Goal: Check status: Check status

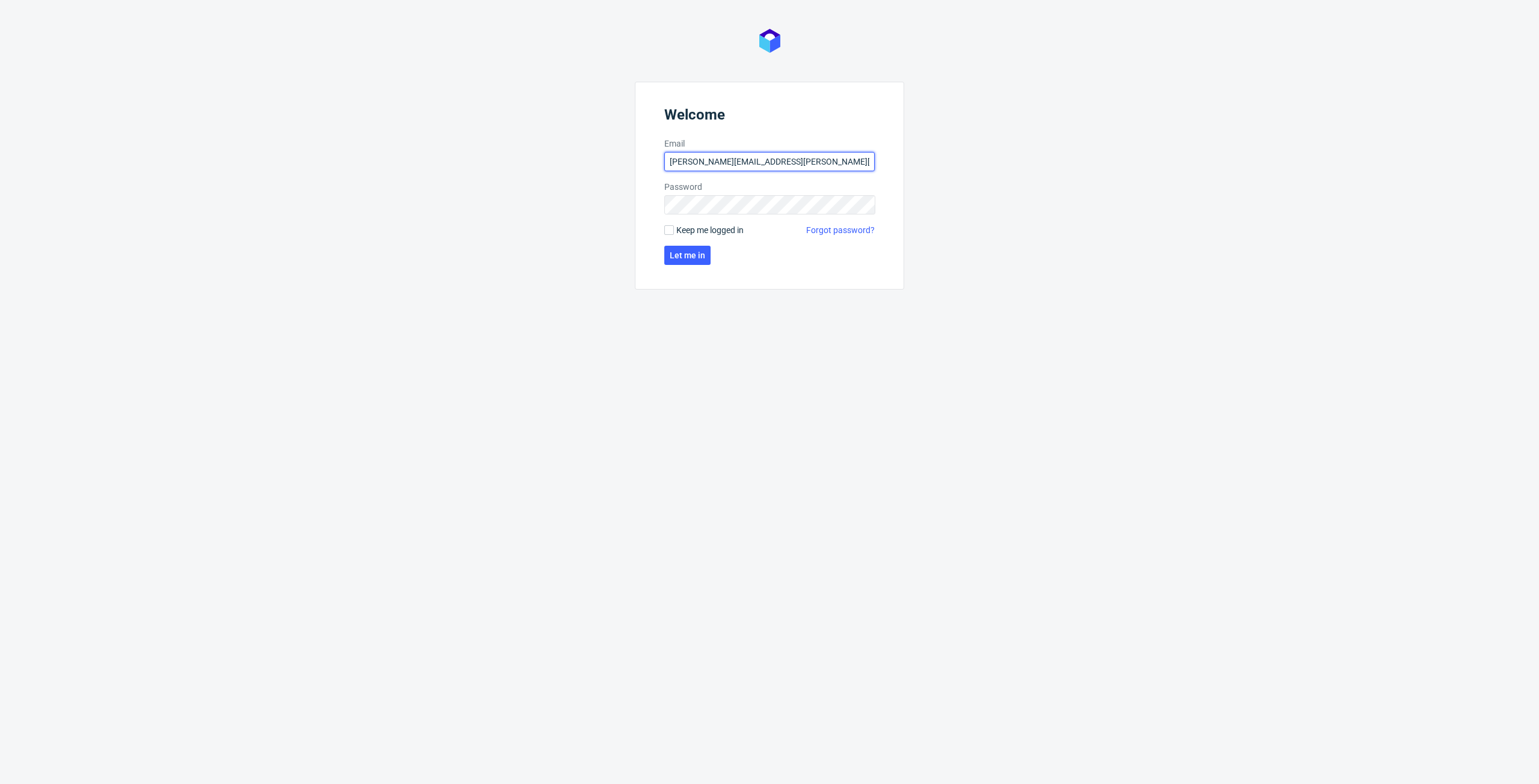
click at [722, 158] on input "[PERSON_NAME][EMAIL_ADDRESS][PERSON_NAME][DOMAIN_NAME]" at bounding box center [770, 161] width 210 height 19
type input "[PERSON_NAME][EMAIL_ADDRESS][PERSON_NAME][DOMAIN_NAME]"
click at [552, 224] on div "Welcome Email [PERSON_NAME][EMAIL_ADDRESS][PERSON_NAME][DOMAIN_NAME] Password K…" at bounding box center [770, 392] width 1539 height 784
click button "Let me in" at bounding box center [688, 255] width 46 height 19
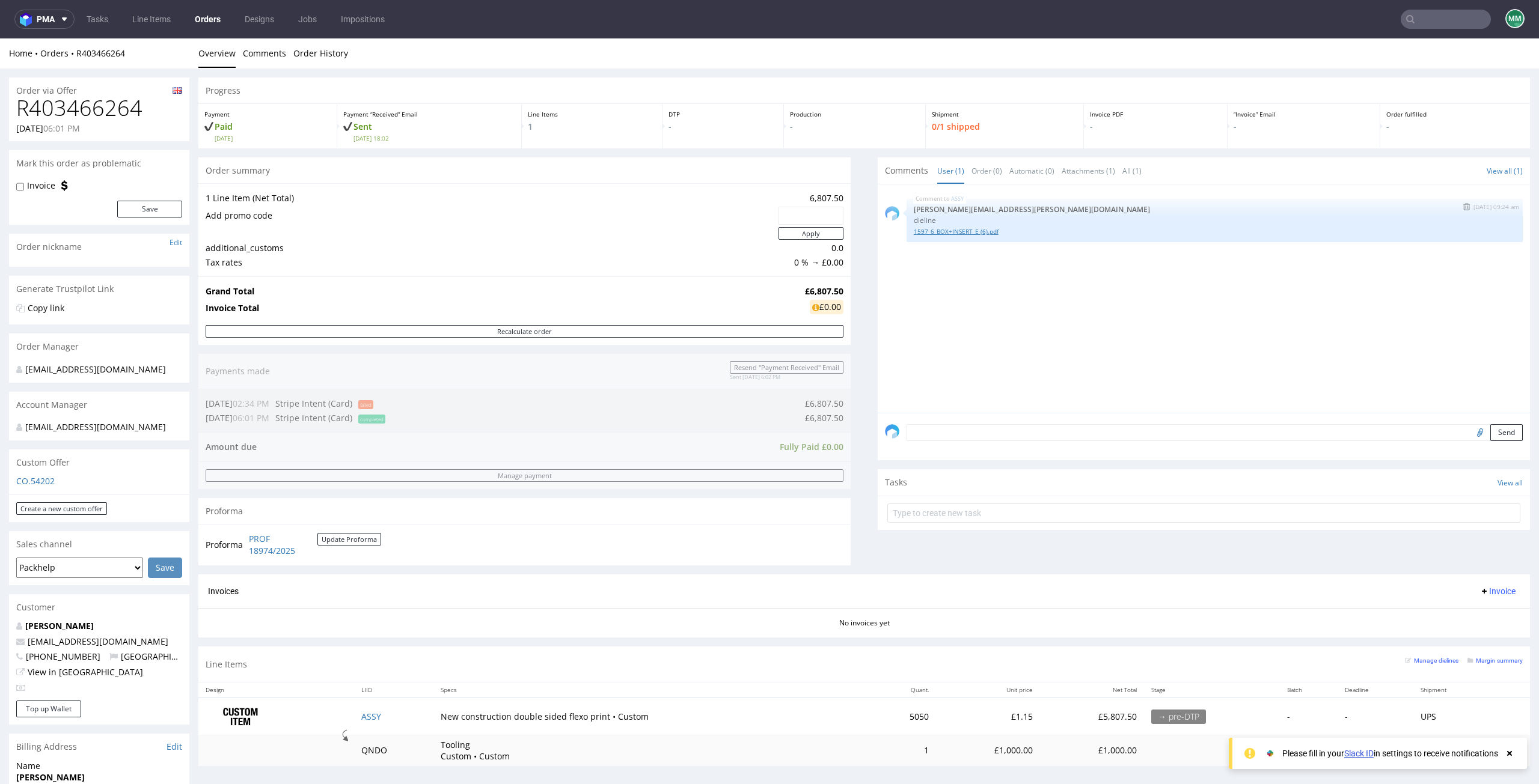
click at [952, 230] on link "1597_6_BOX+INSERT_E (6).pdf" at bounding box center [1215, 232] width 602 height 9
click at [1436, 25] on input "text" at bounding box center [1446, 19] width 90 height 19
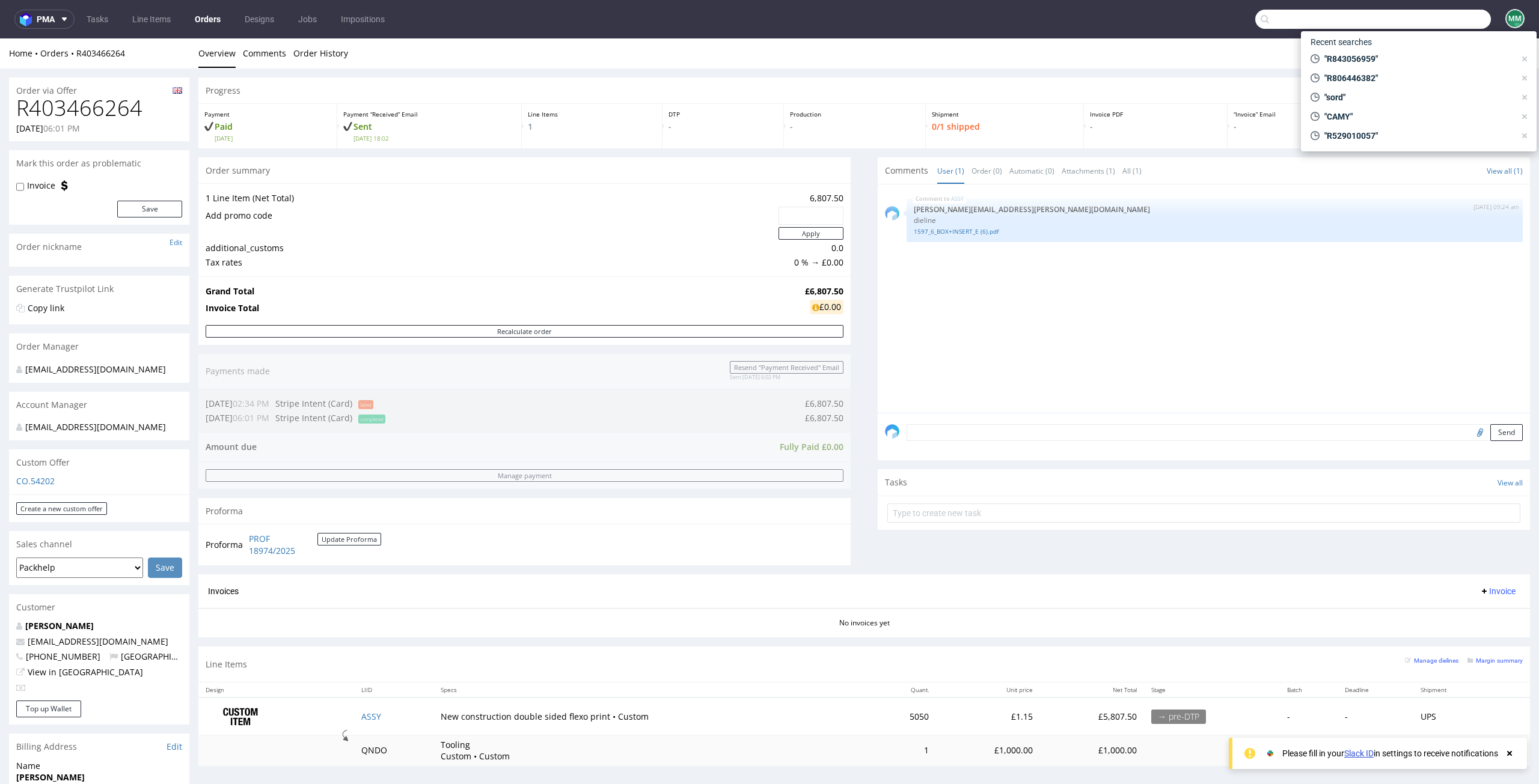
paste input "R052800156"
type input "R052800156"
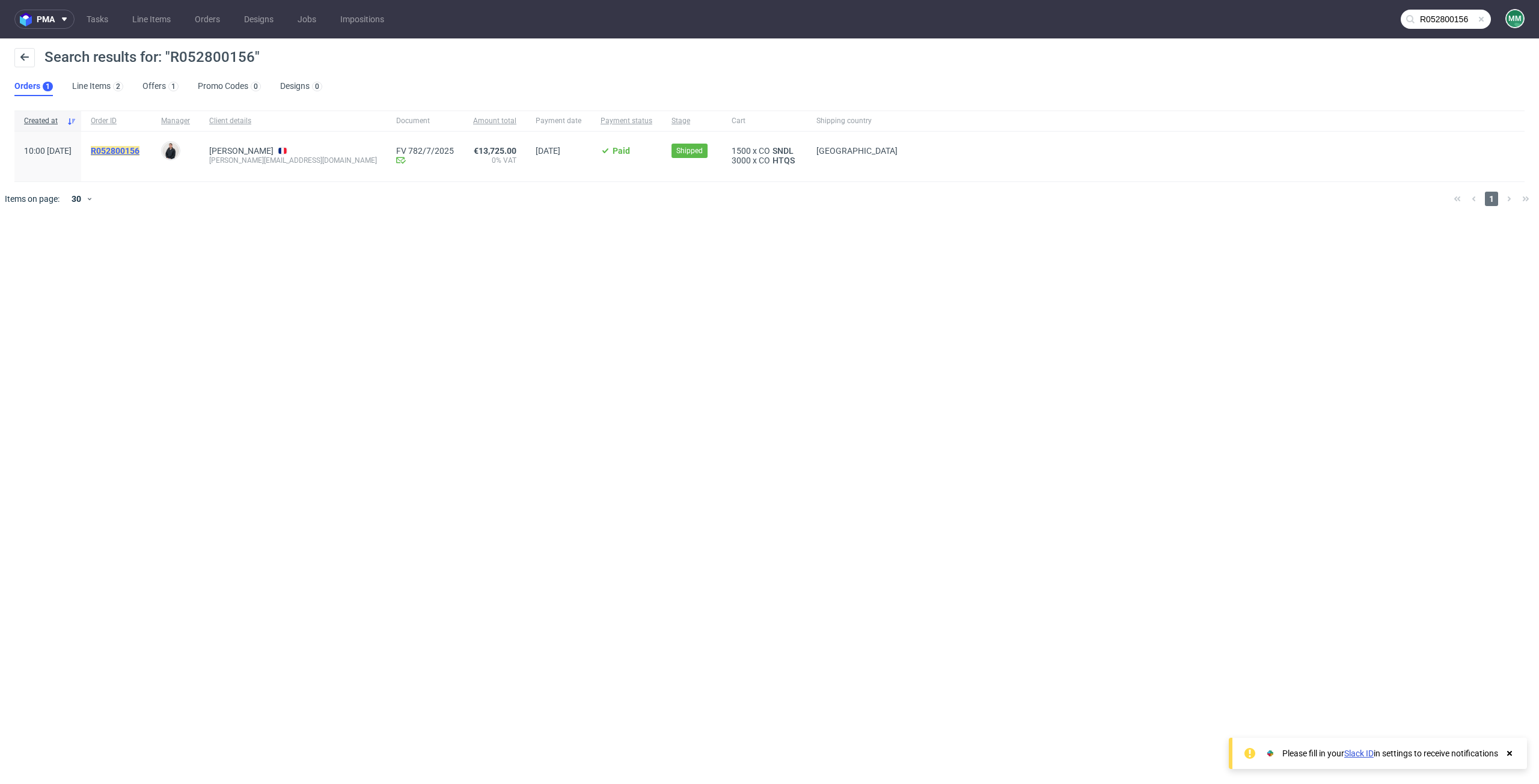
click at [128, 153] on mark "R052800156" at bounding box center [114, 151] width 49 height 9
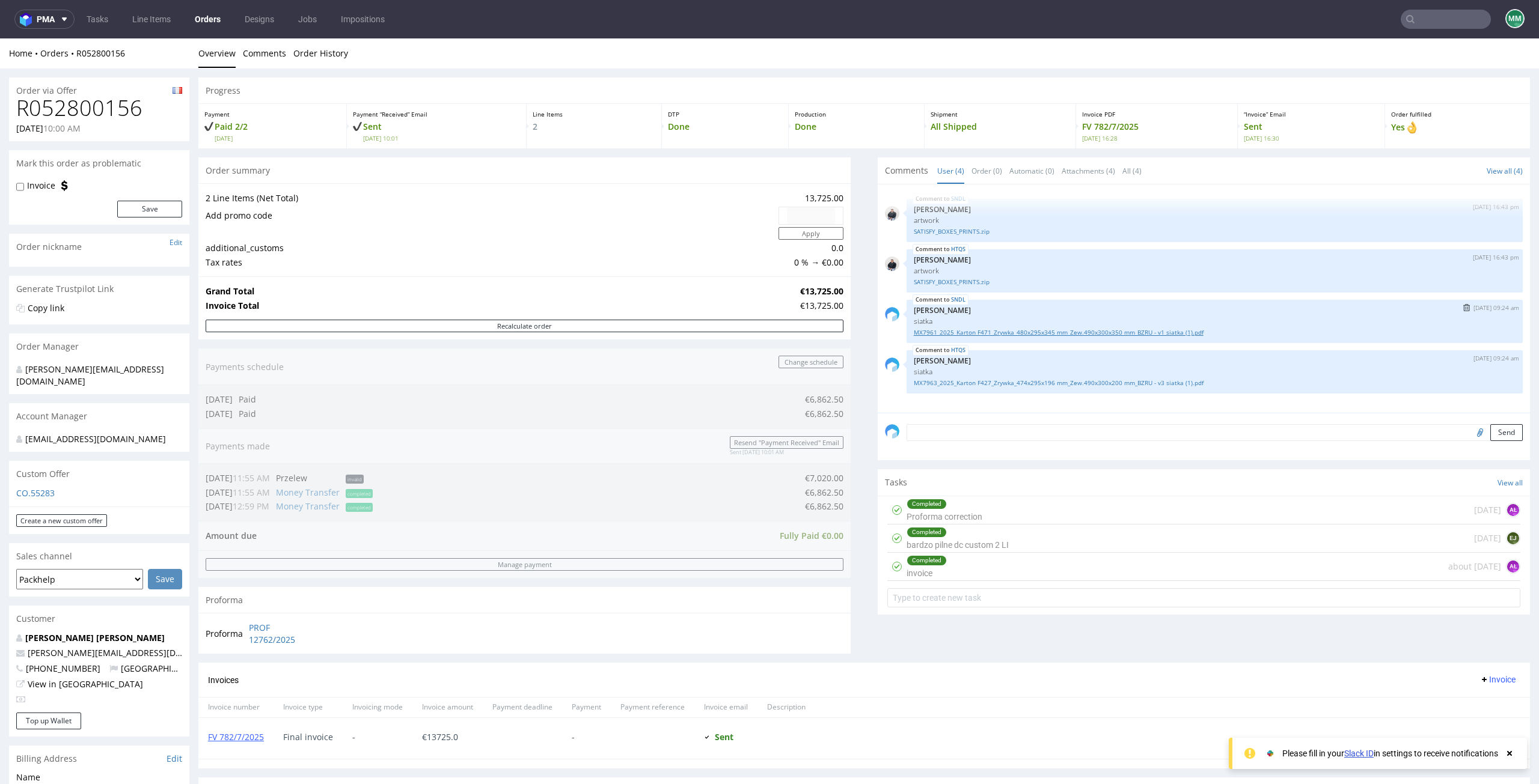
click at [944, 331] on link "MX7961_2025_Karton F471_Zrywka_480x295x345 mm_Zew.490x300x350 mm_BZRU - v1 siat…" at bounding box center [1215, 333] width 602 height 9
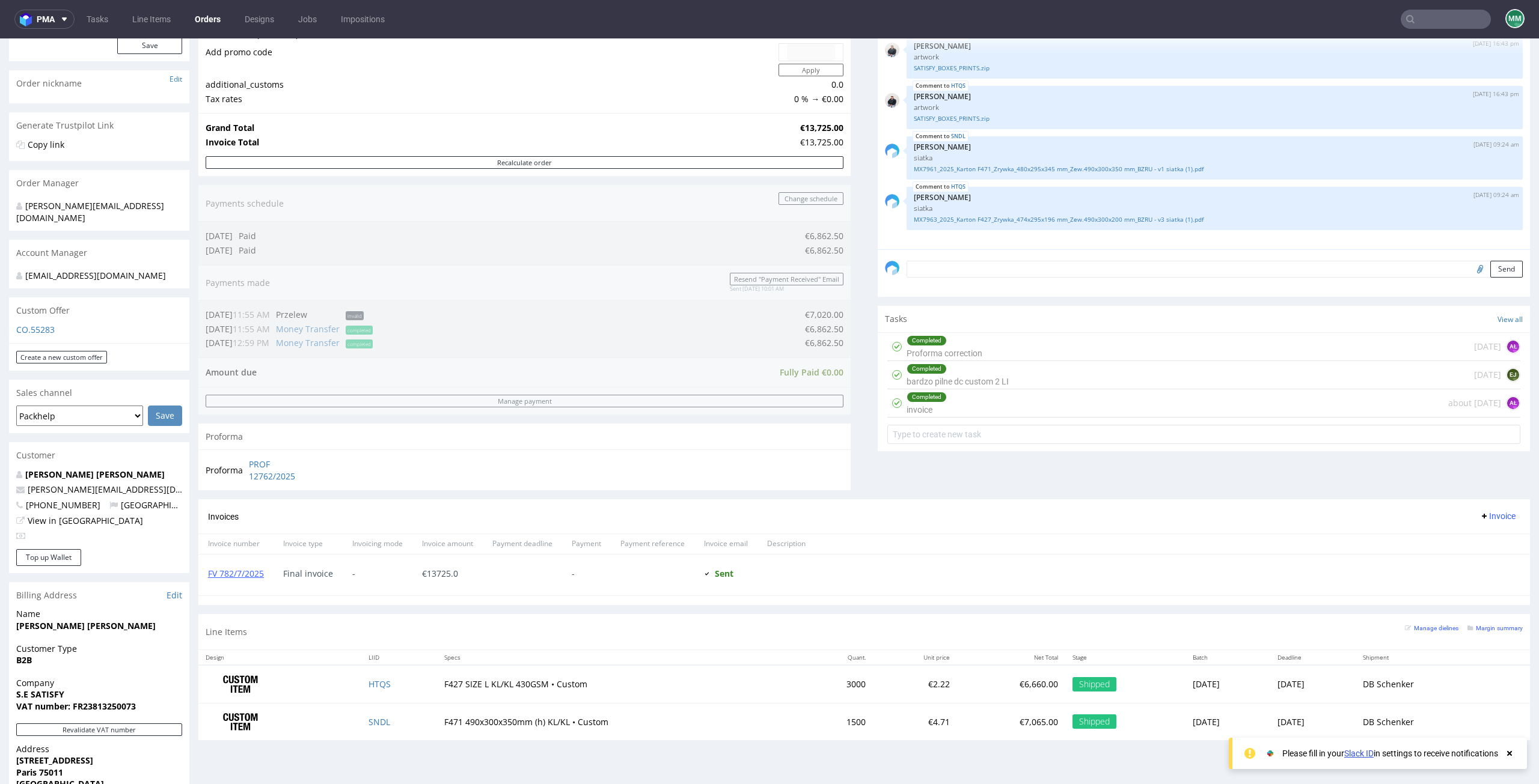
scroll to position [361, 0]
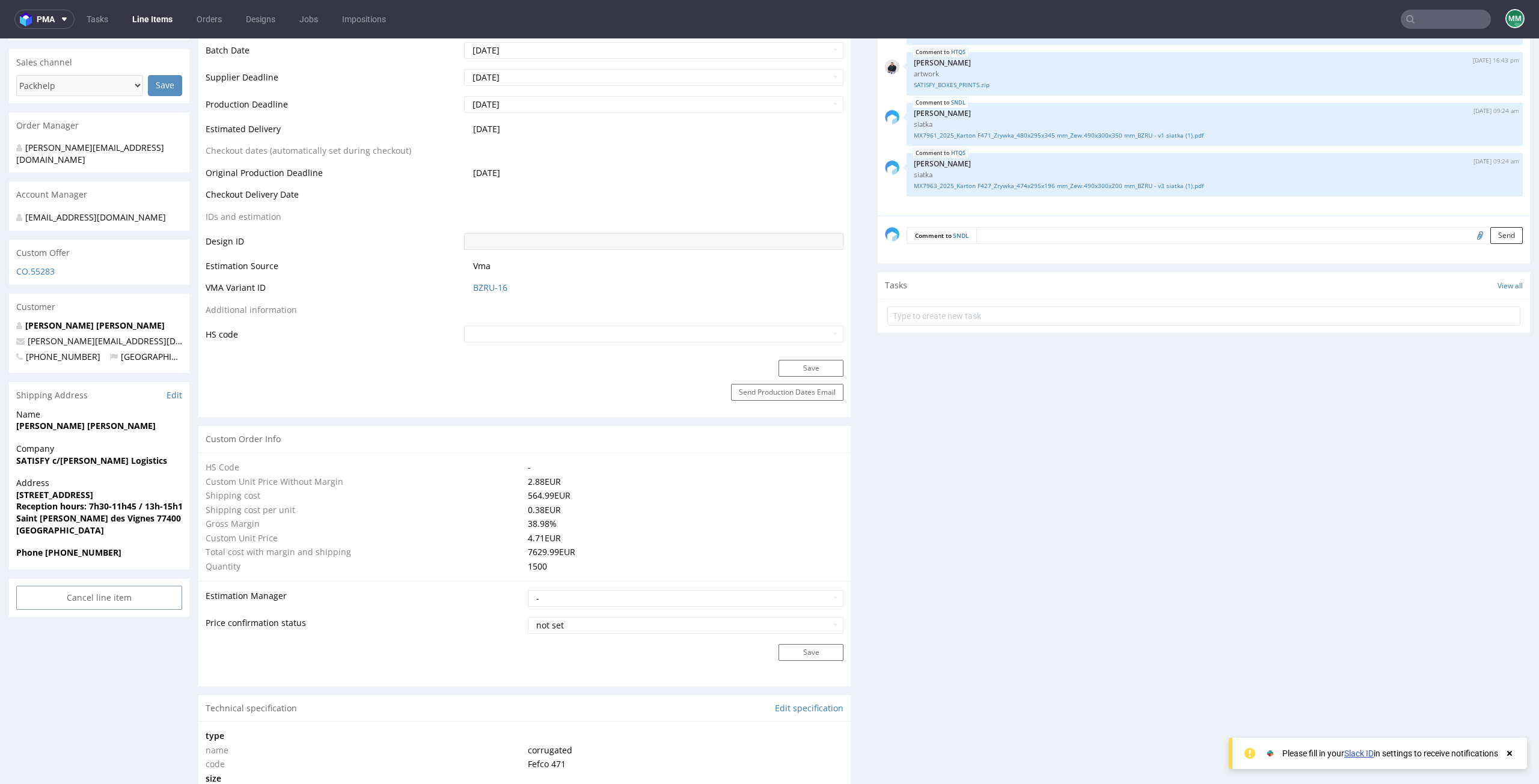
scroll to position [721, 0]
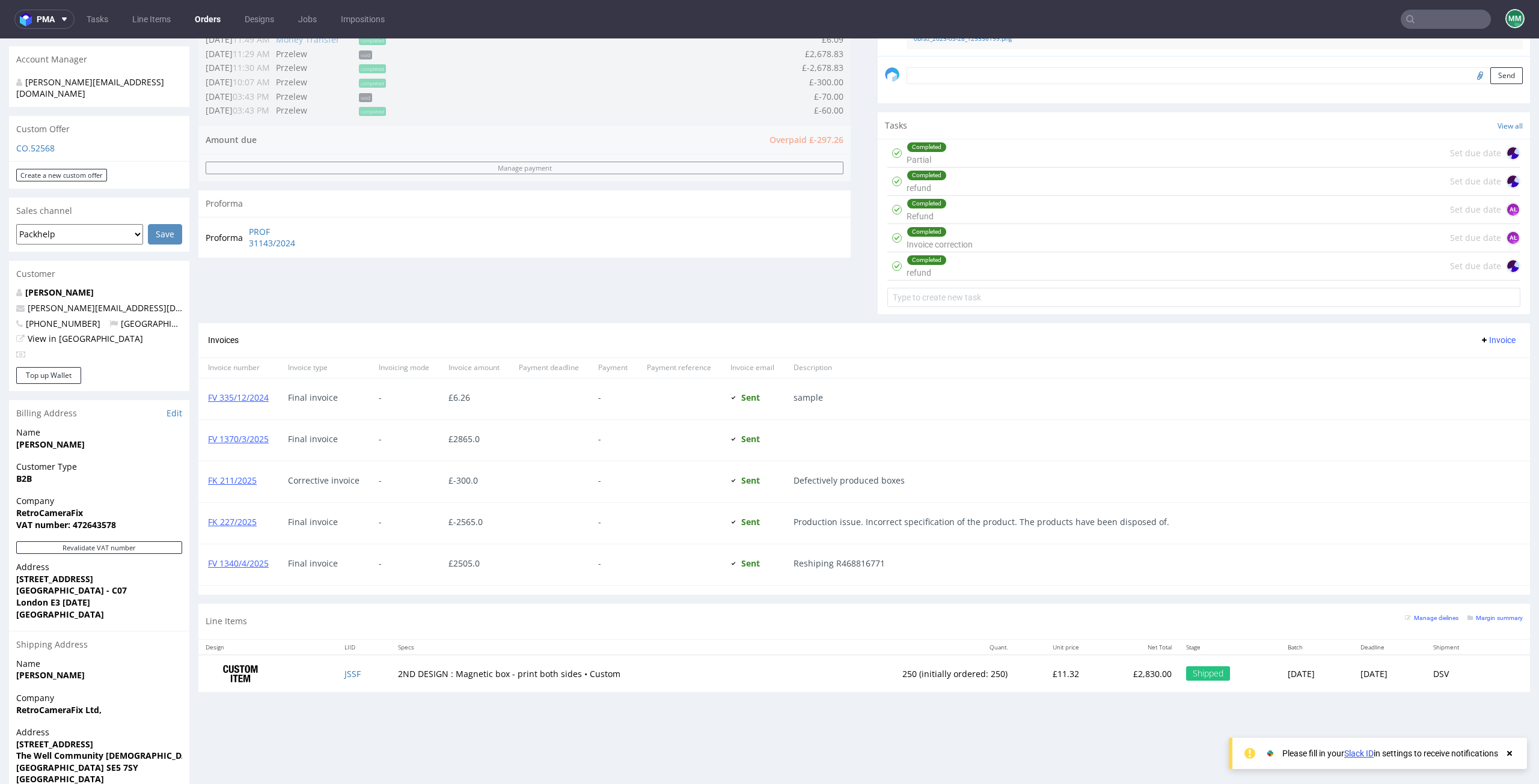
scroll to position [415, 0]
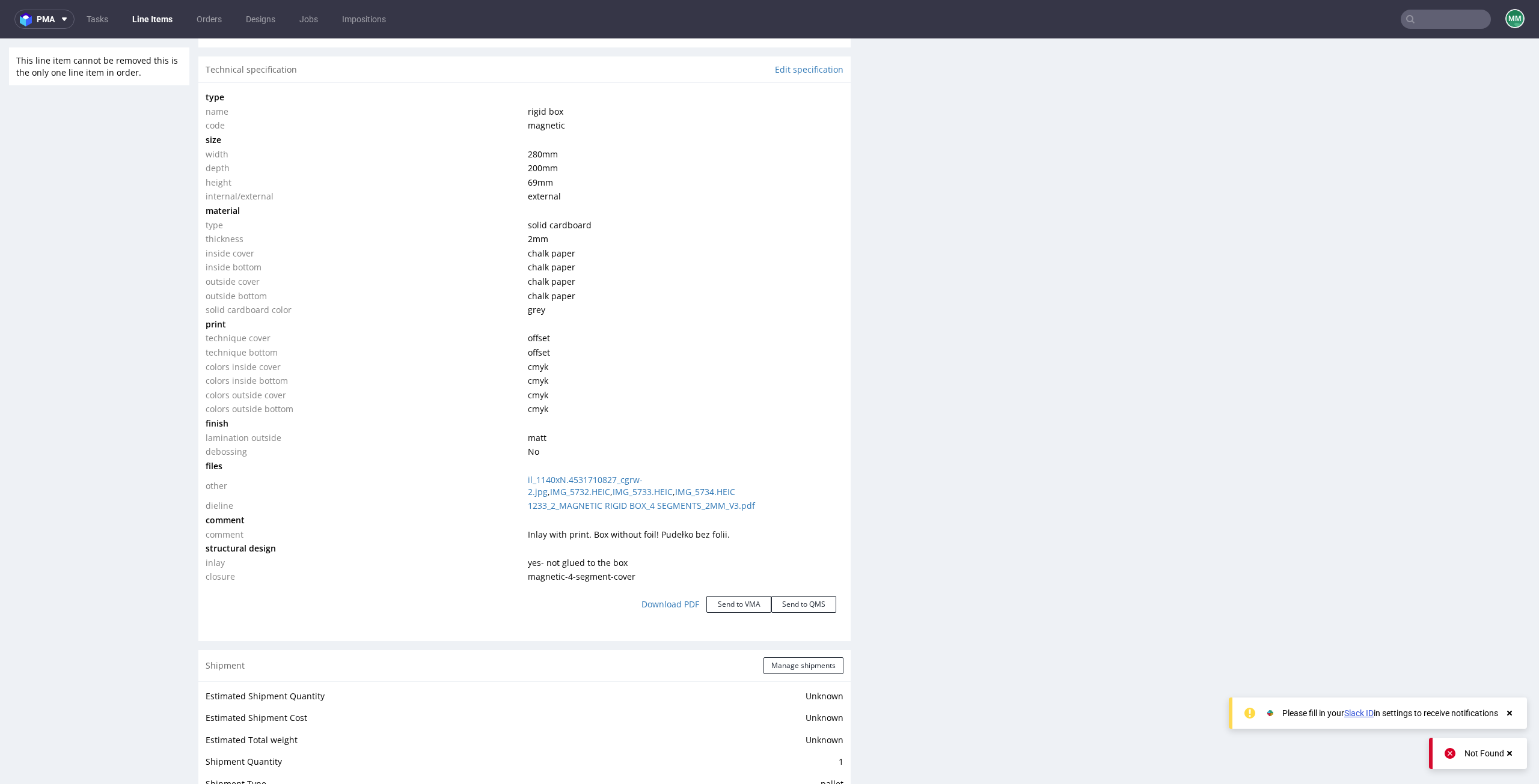
scroll to position [1202, 0]
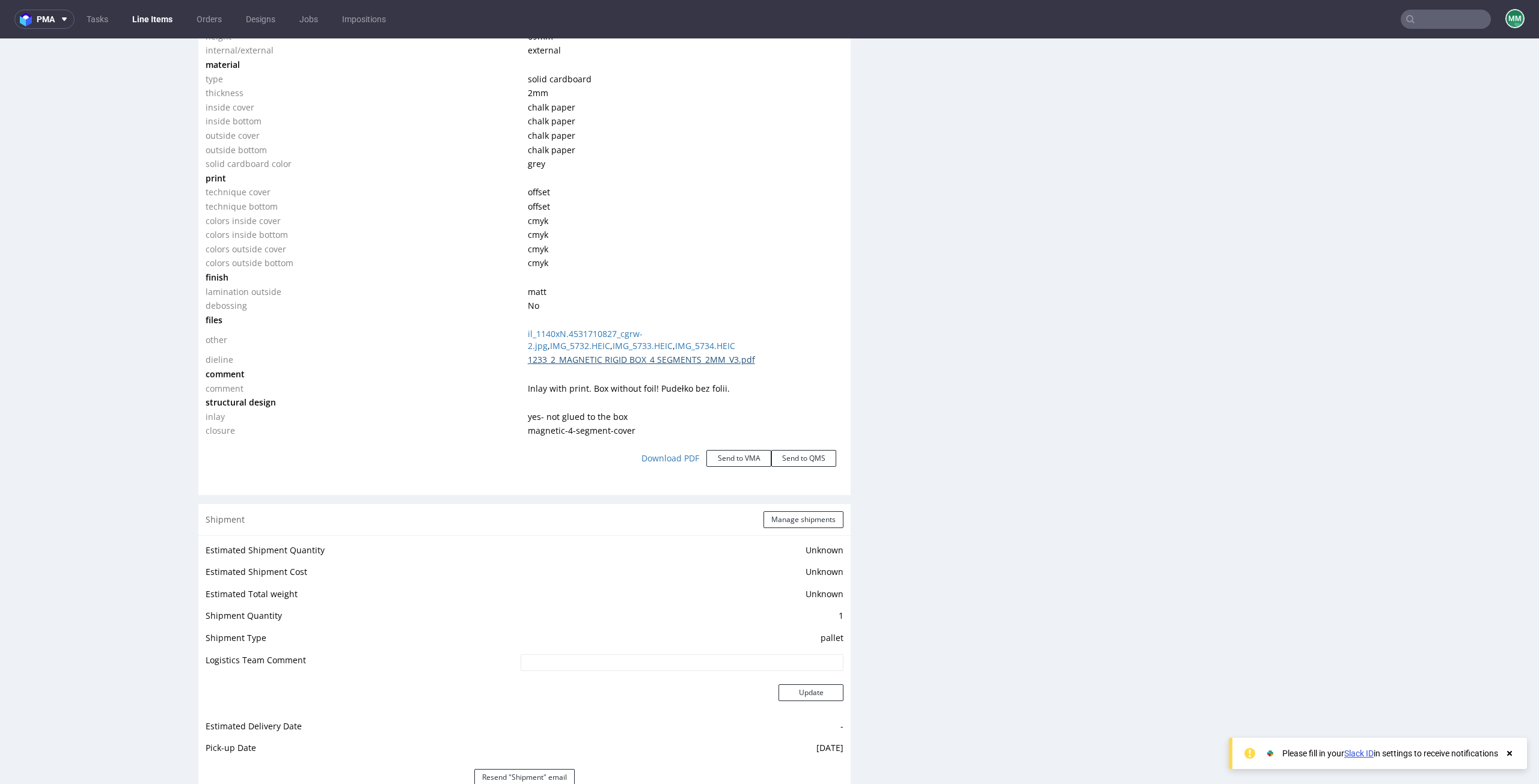
click at [544, 358] on link "1233_2_MAGNETIC RIGID BOX_4 SEGMENTS_2MM_V3.pdf" at bounding box center [641, 359] width 227 height 12
click at [675, 343] on link "IMG_5734.HEIC" at bounding box center [705, 345] width 60 height 12
click at [562, 328] on link "il_1140xN.4531710827_cgrw-2.jpg" at bounding box center [585, 340] width 115 height 23
click at [610, 340] on link "IMG_5732.HEIC" at bounding box center [580, 345] width 60 height 12
click at [673, 340] on link "IMG_5733.HEIC" at bounding box center [643, 345] width 60 height 12
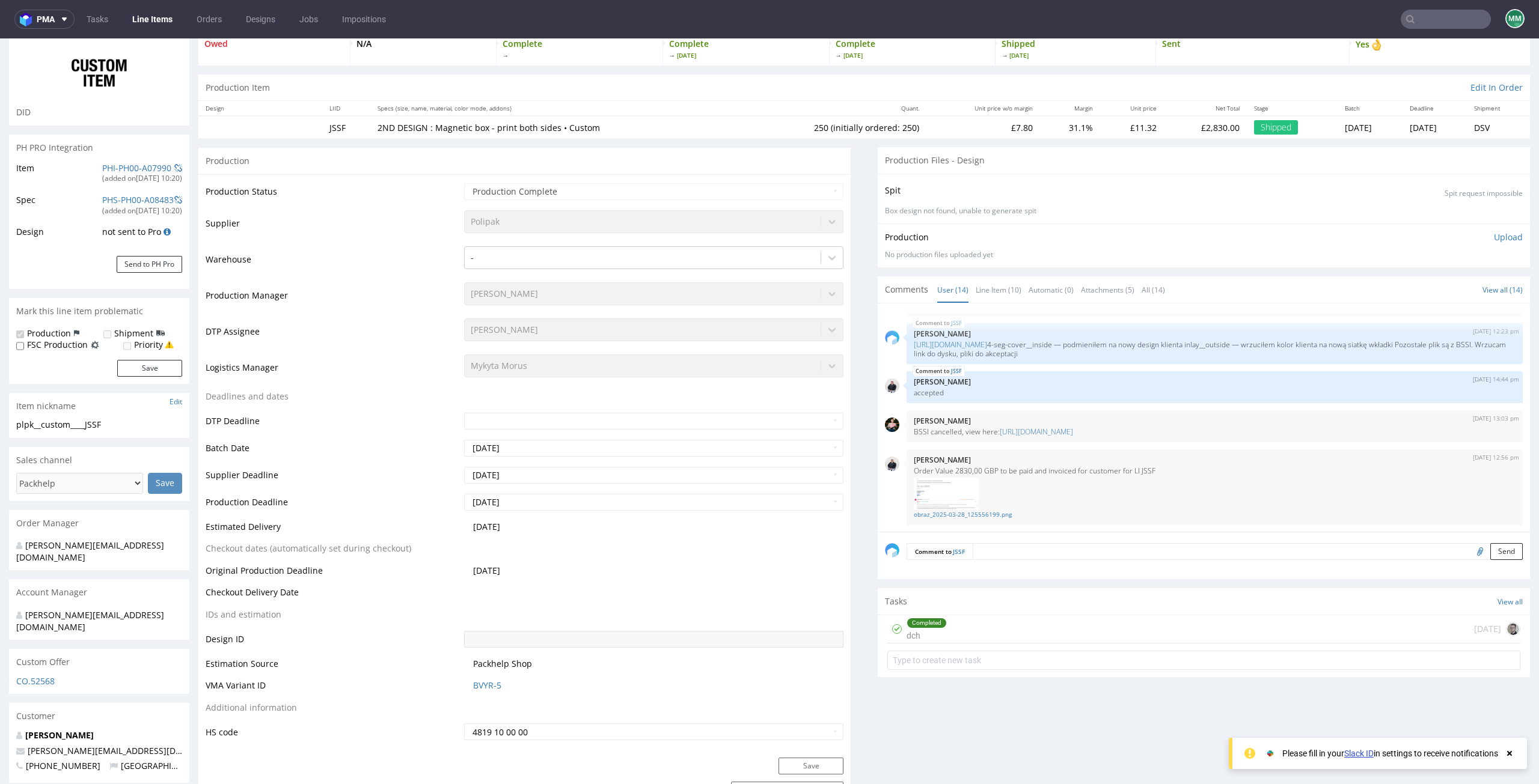
scroll to position [0, 0]
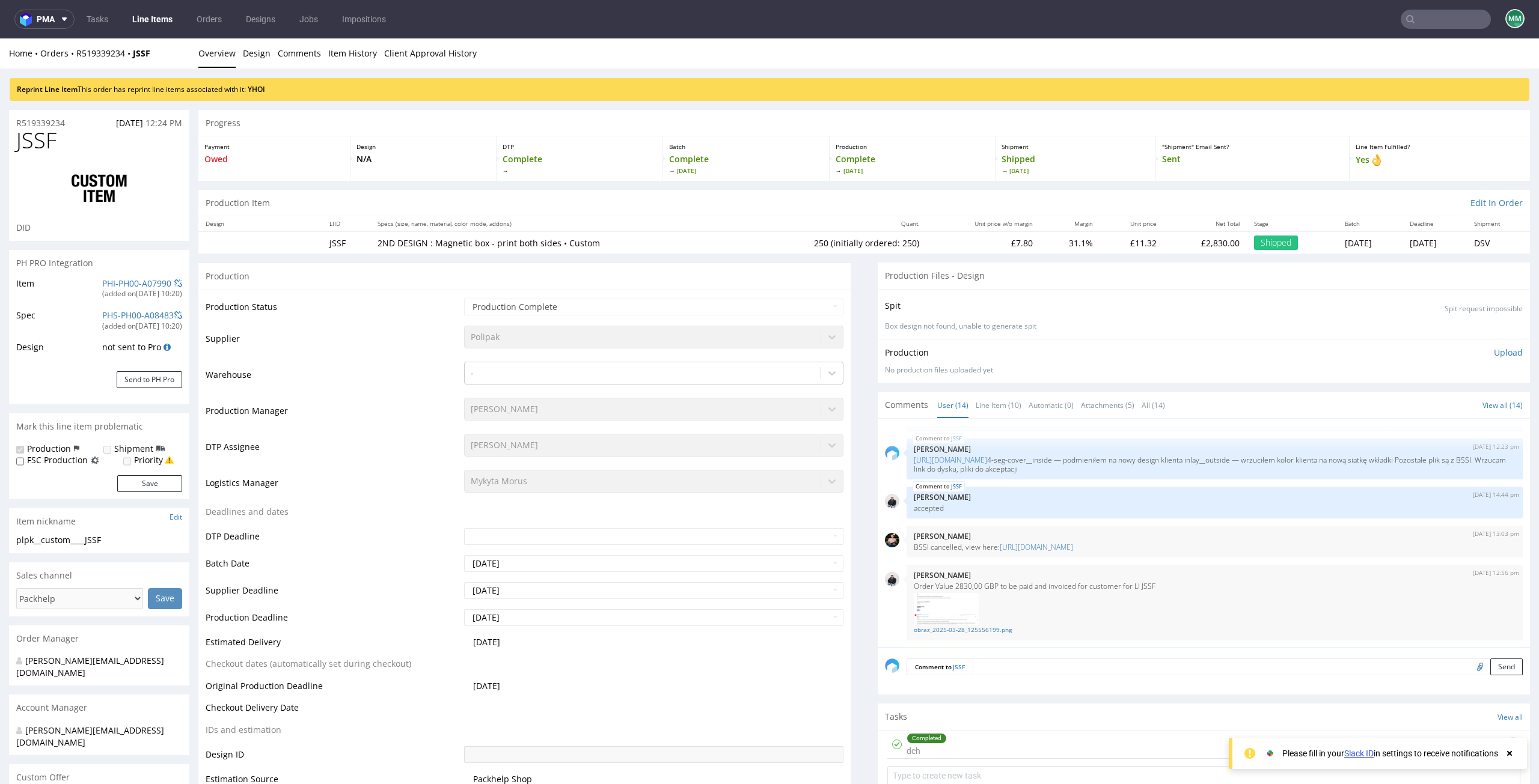
drag, startPoint x: 22, startPoint y: 120, endPoint x: 11, endPoint y: 115, distance: 12.1
click at [11, 115] on div "R519339234 15.11.2024 12:24 PM" at bounding box center [99, 119] width 180 height 19
drag, startPoint x: 9, startPoint y: 121, endPoint x: 70, endPoint y: 124, distance: 61.1
click at [70, 124] on div "R519339234 15.11.2024 12:24 PM" at bounding box center [99, 119] width 180 height 19
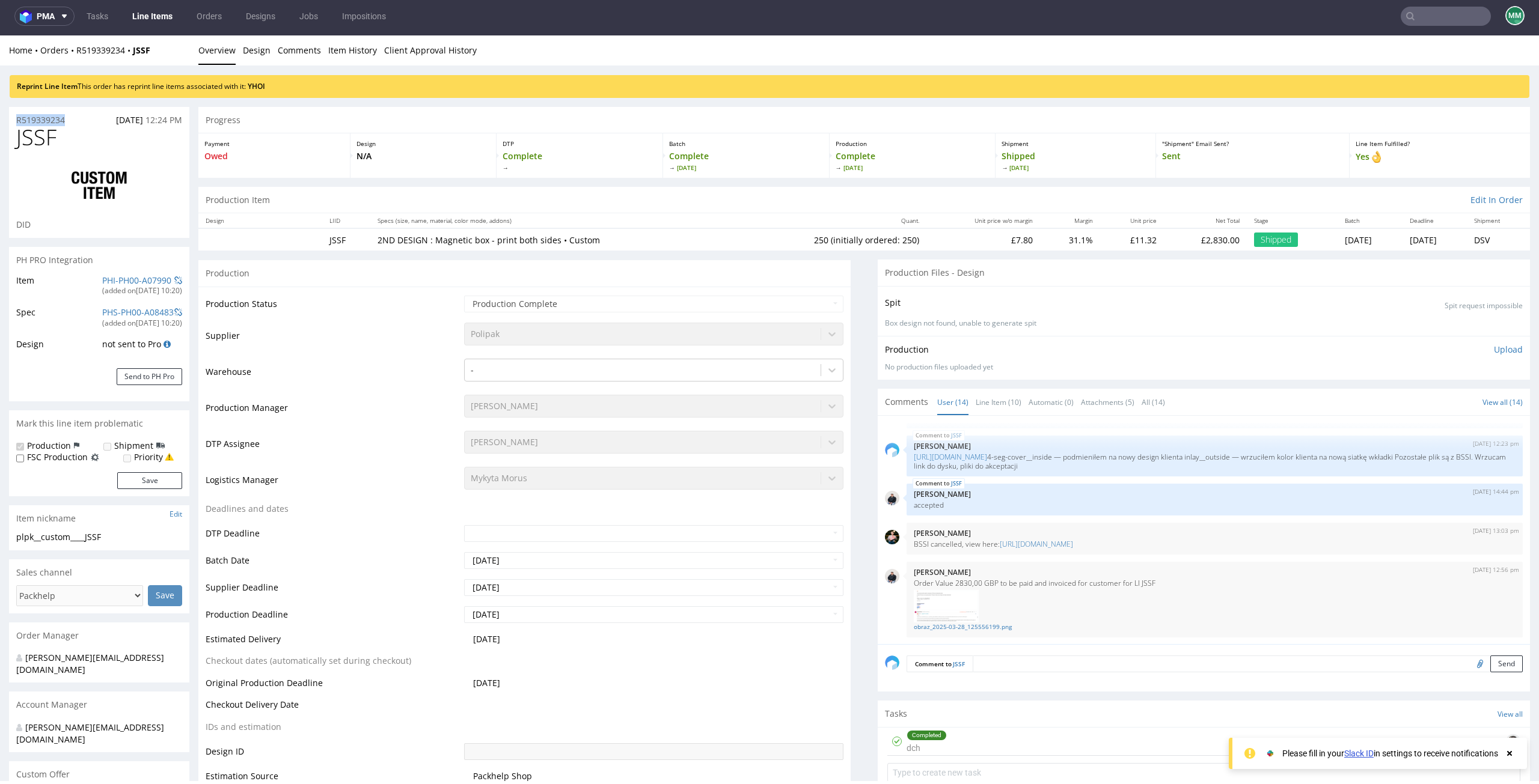
copy p "R519339234"
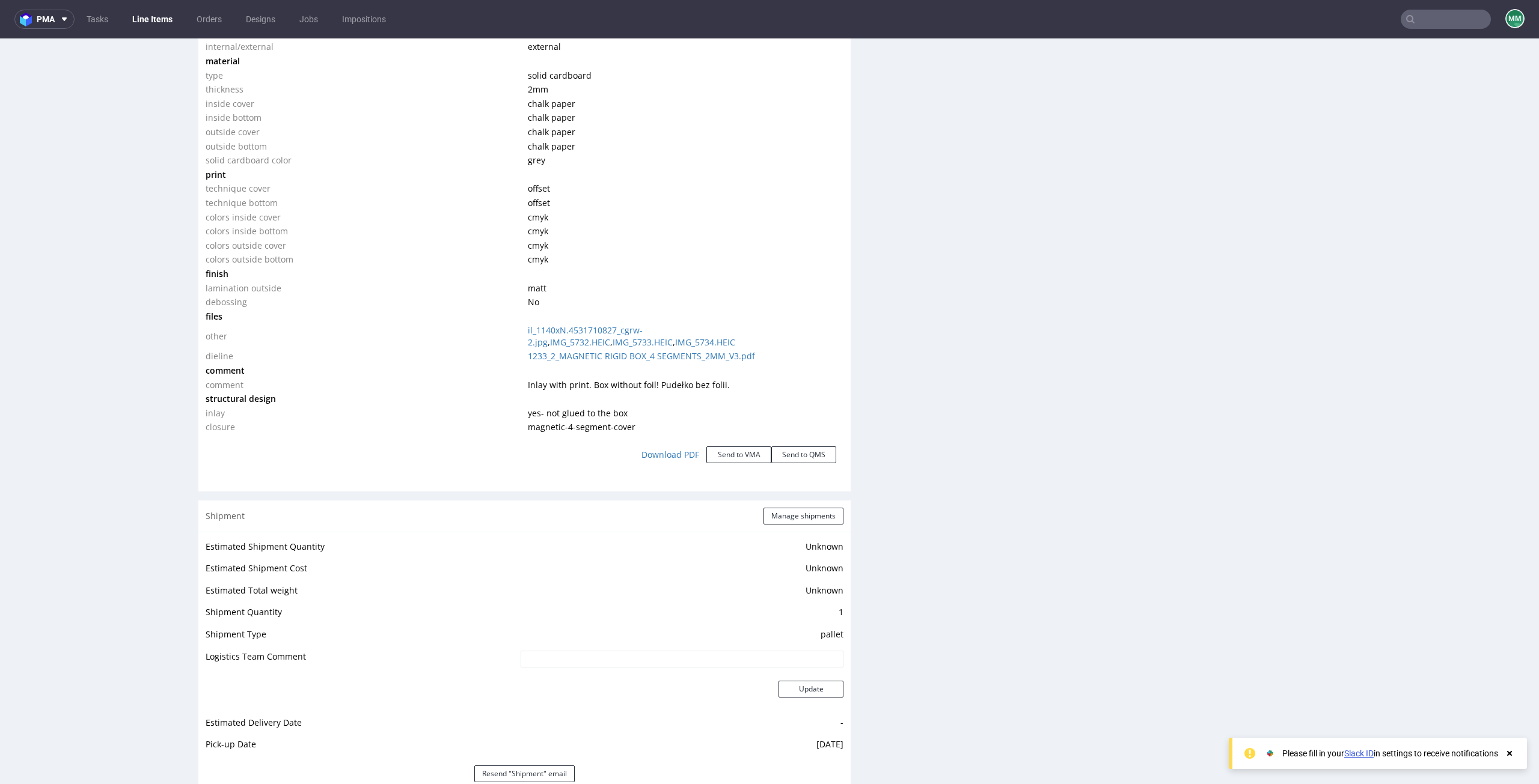
scroll to position [1202, 0]
